Goal: Check status

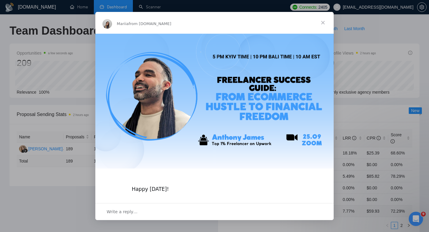
click at [324, 22] on span "Close" at bounding box center [322, 22] width 21 height 21
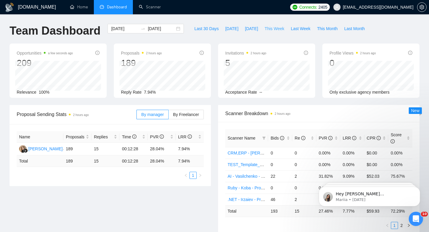
click at [277, 30] on span "This Week" at bounding box center [275, 28] width 20 height 7
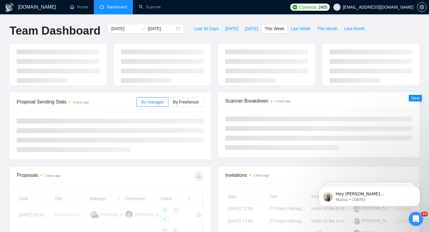
type input "2025-09-22"
type input "2025-09-28"
